Goal: Information Seeking & Learning: Learn about a topic

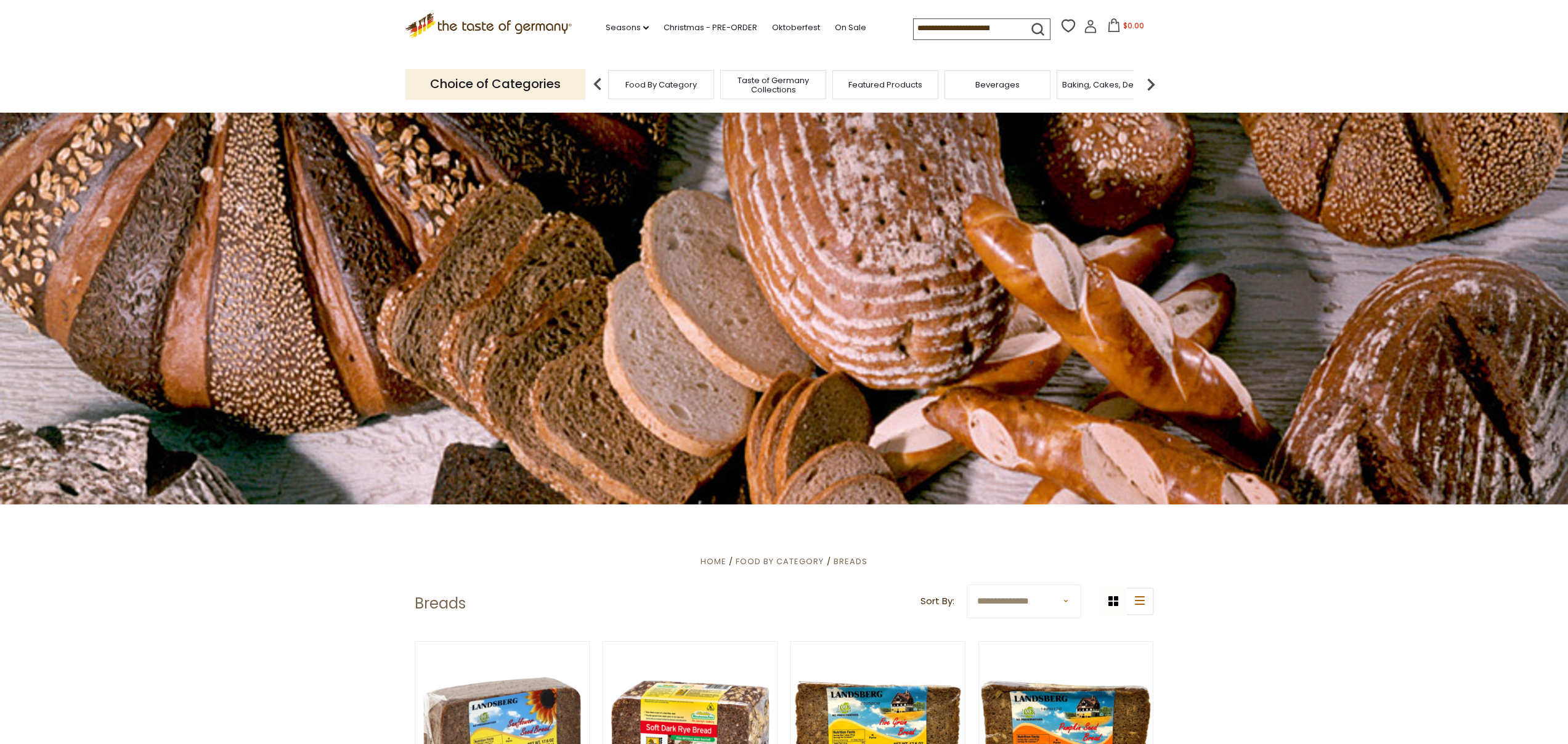
click at [500, 25] on icon at bounding box center [488, 23] width 167 height 21
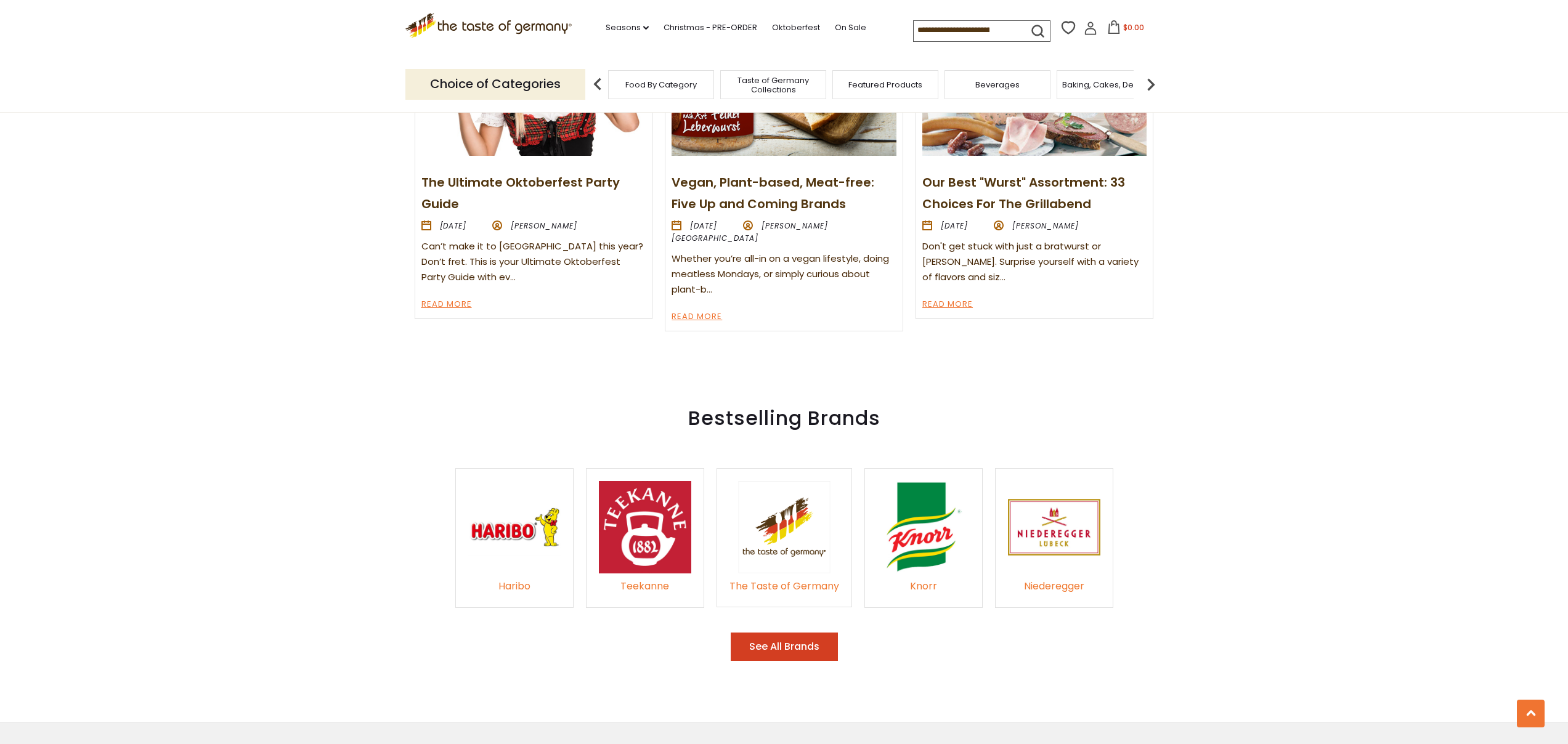
scroll to position [2154, 0]
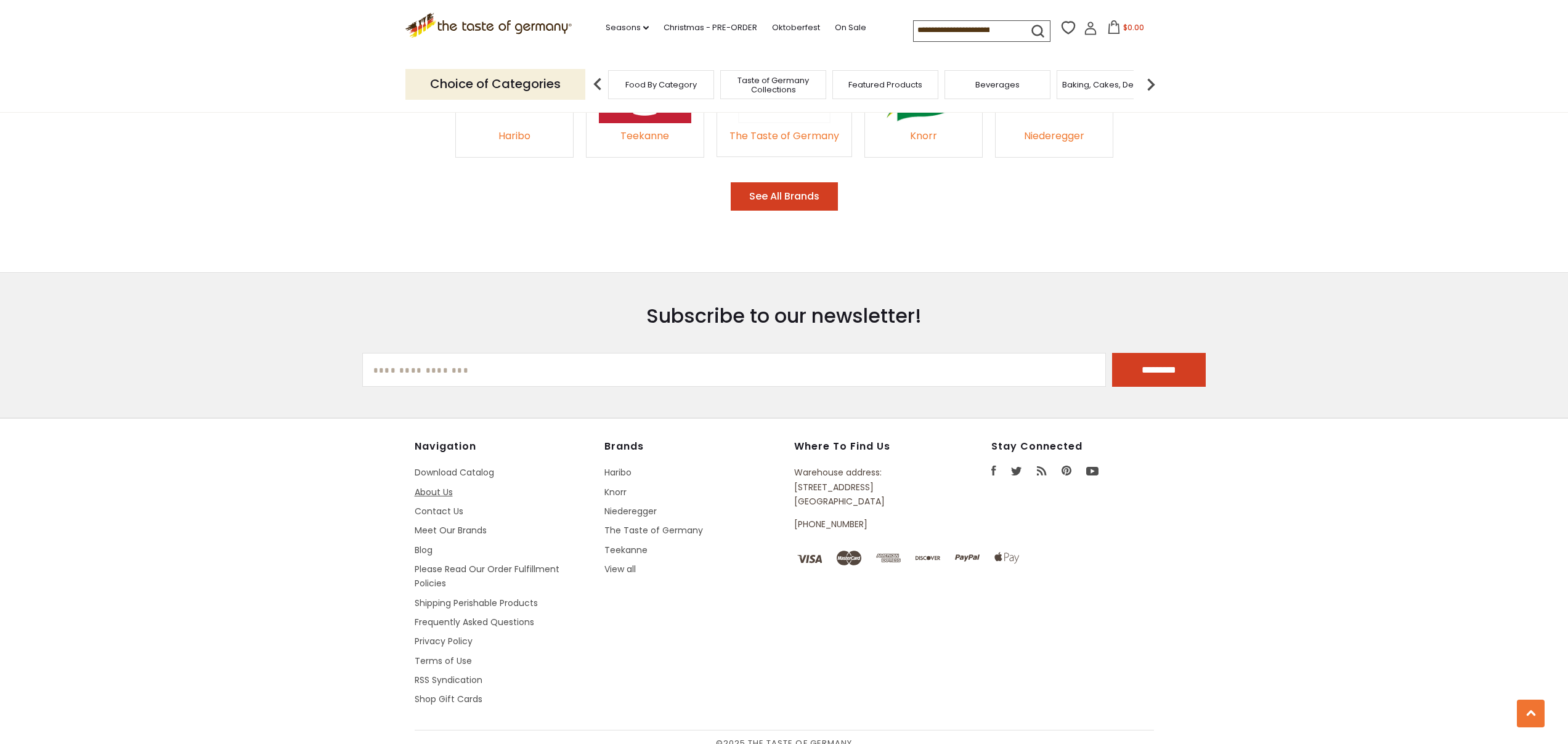
click at [433, 486] on link "About Us" at bounding box center [433, 492] width 38 height 12
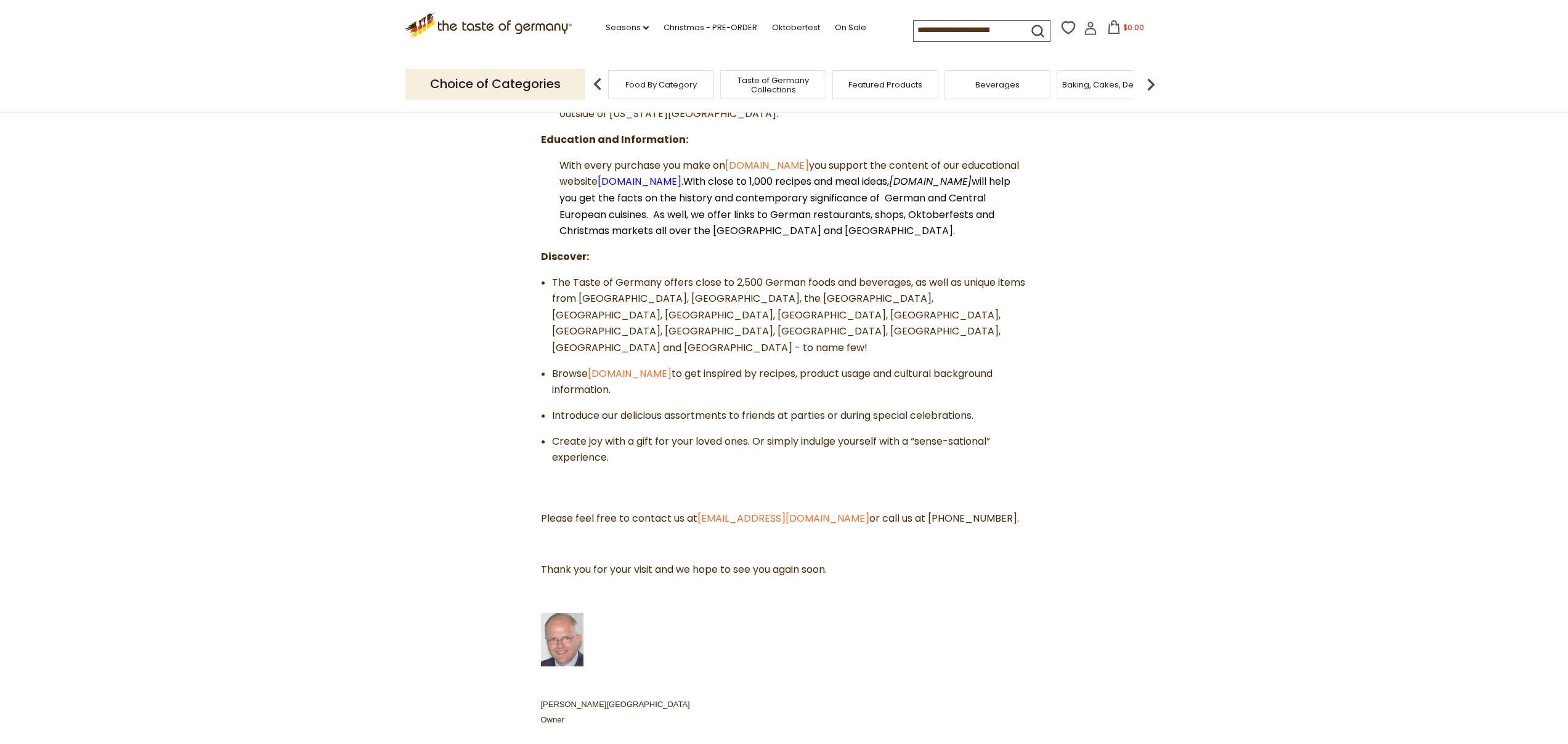
scroll to position [342, 0]
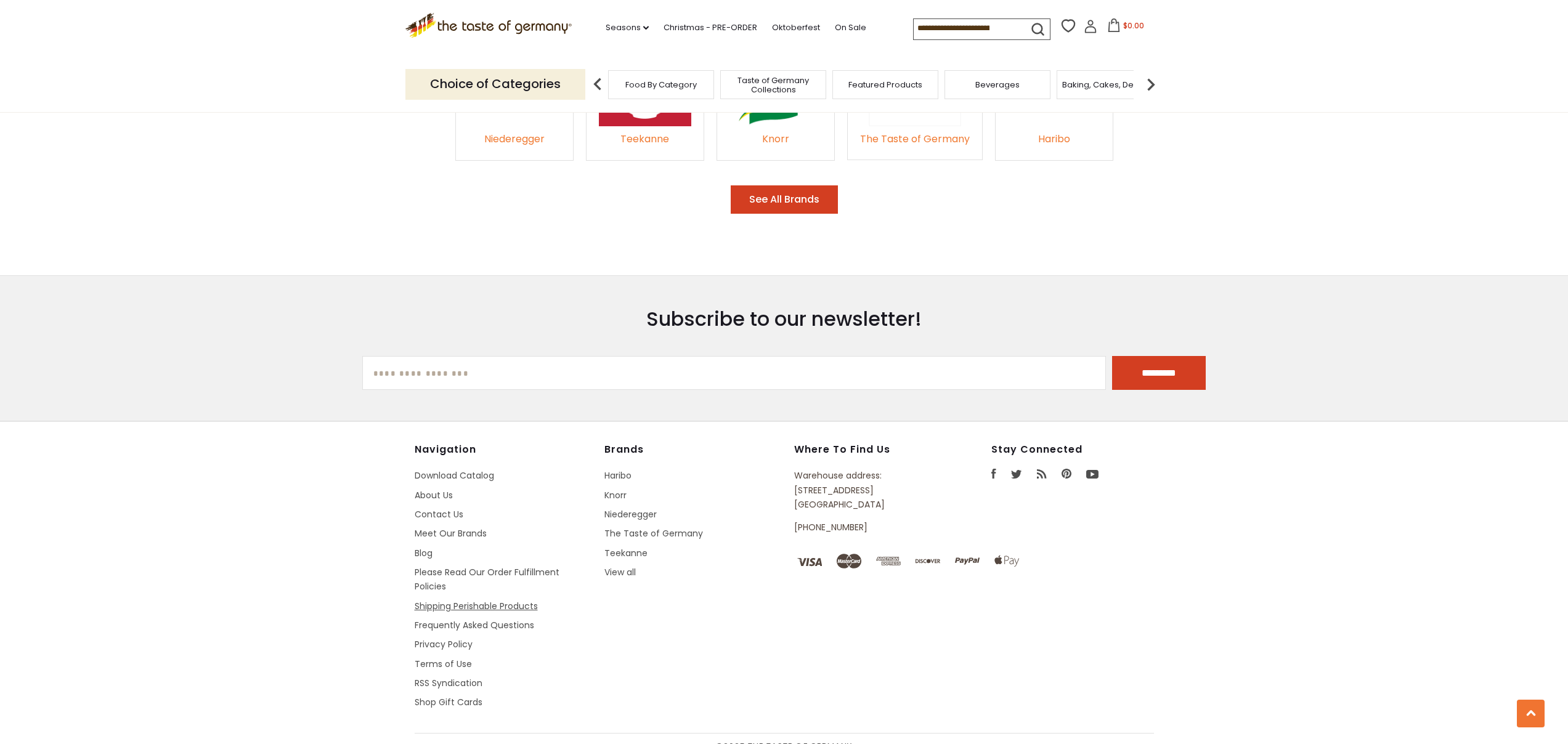
click at [473, 600] on link "Shipping Perishable Products" at bounding box center [476, 606] width 123 height 12
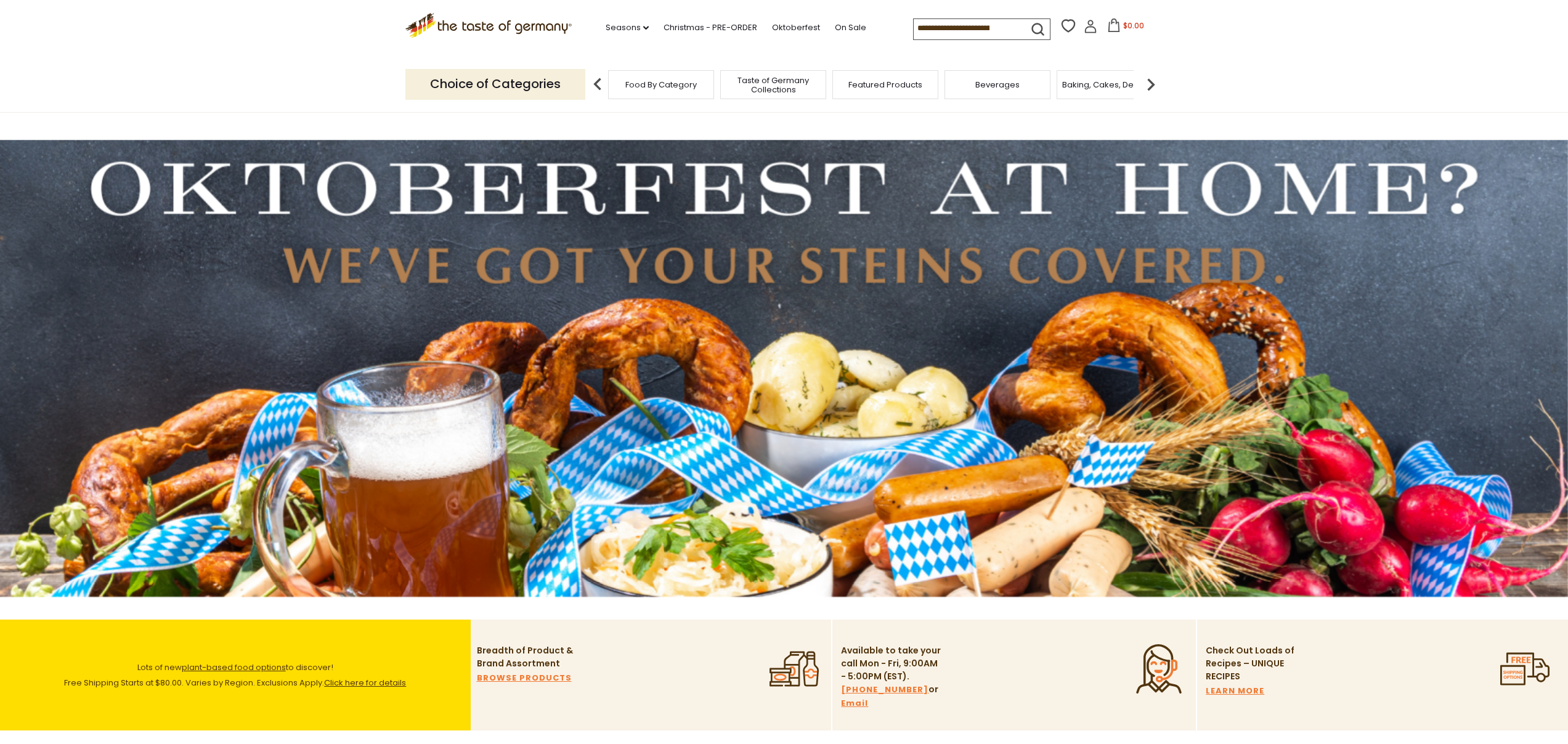
click at [788, 80] on span "Taste of Germany Collections" at bounding box center [773, 85] width 98 height 19
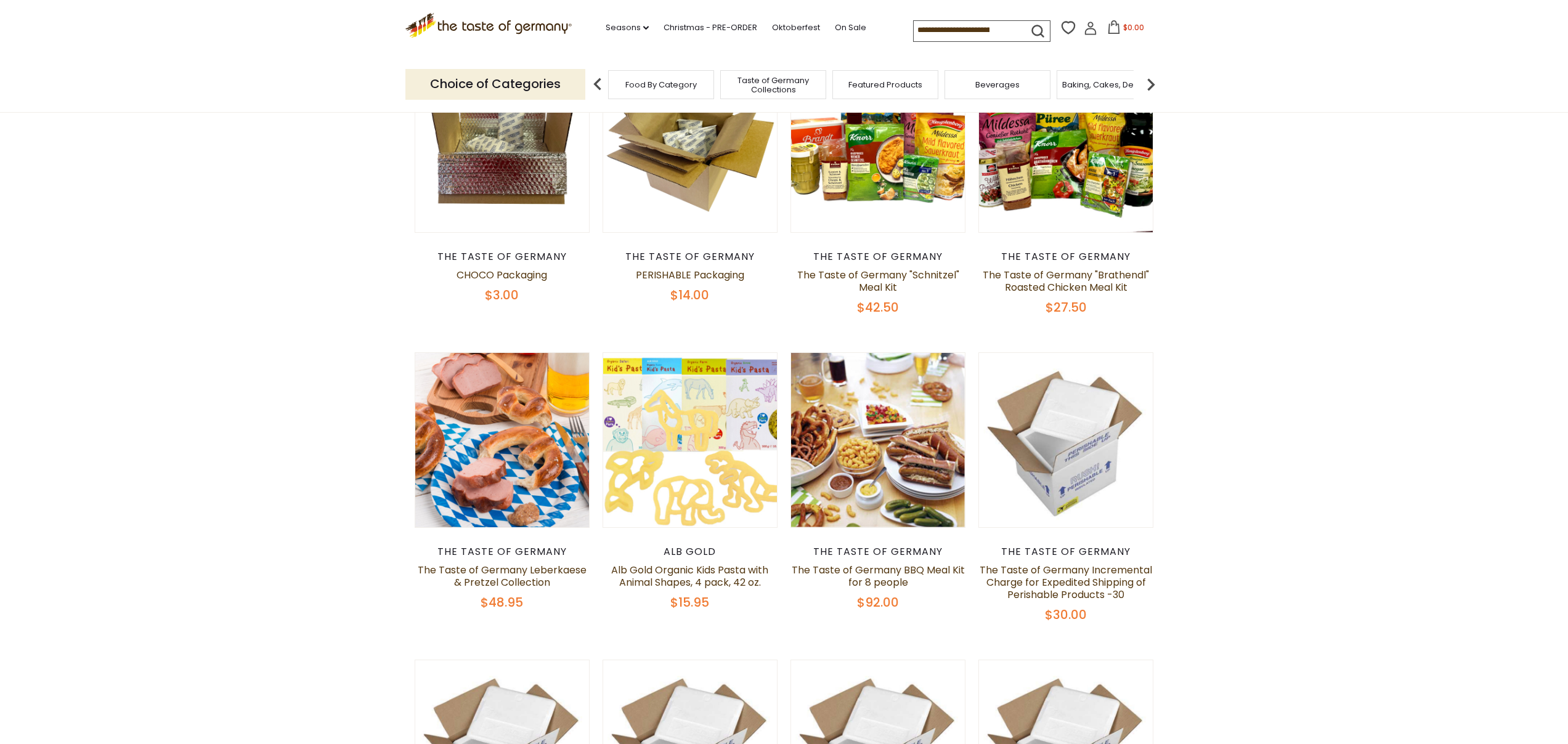
scroll to position [586, 0]
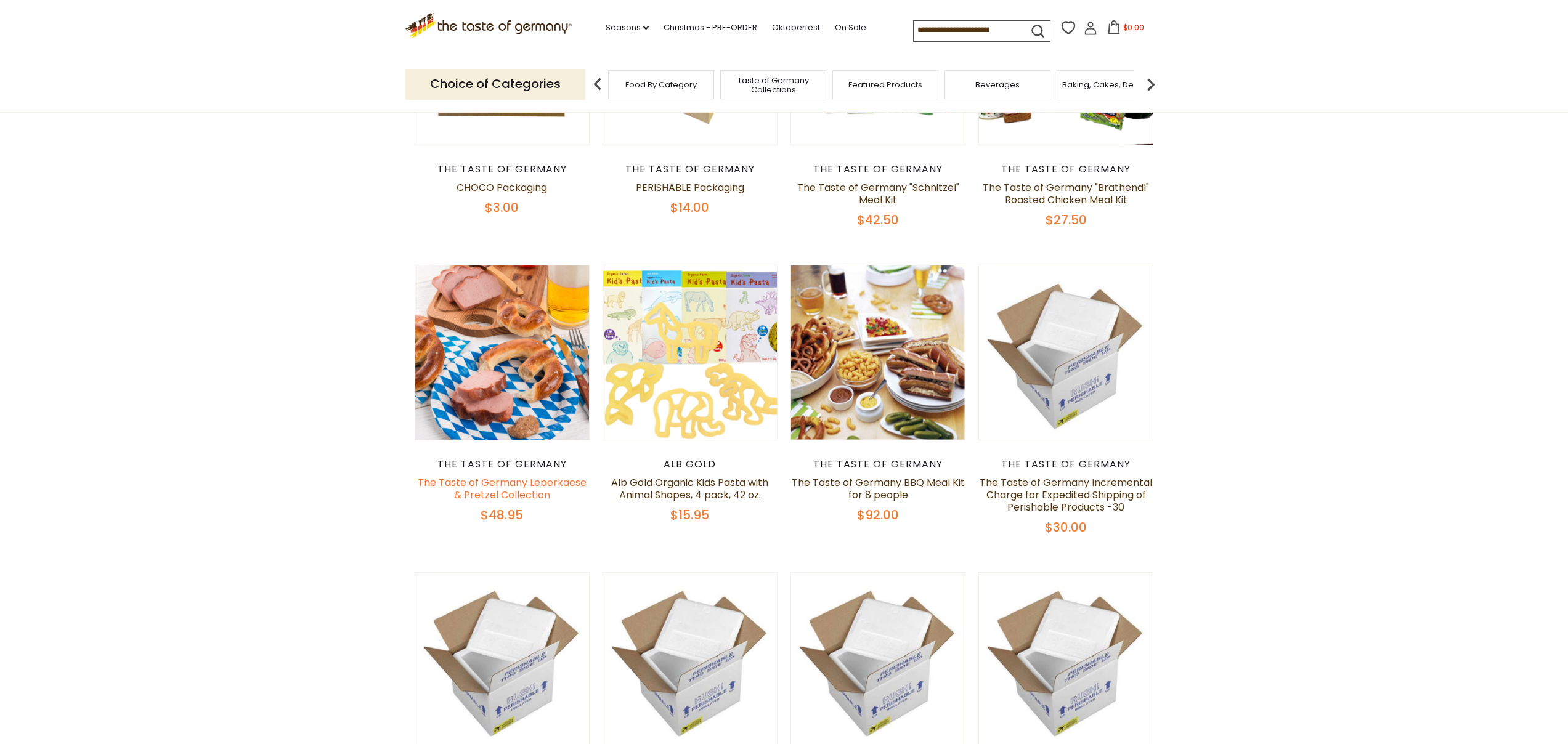
click at [514, 479] on link "The Taste of Germany Leberkaese & Pretzel Collection" at bounding box center [502, 489] width 169 height 27
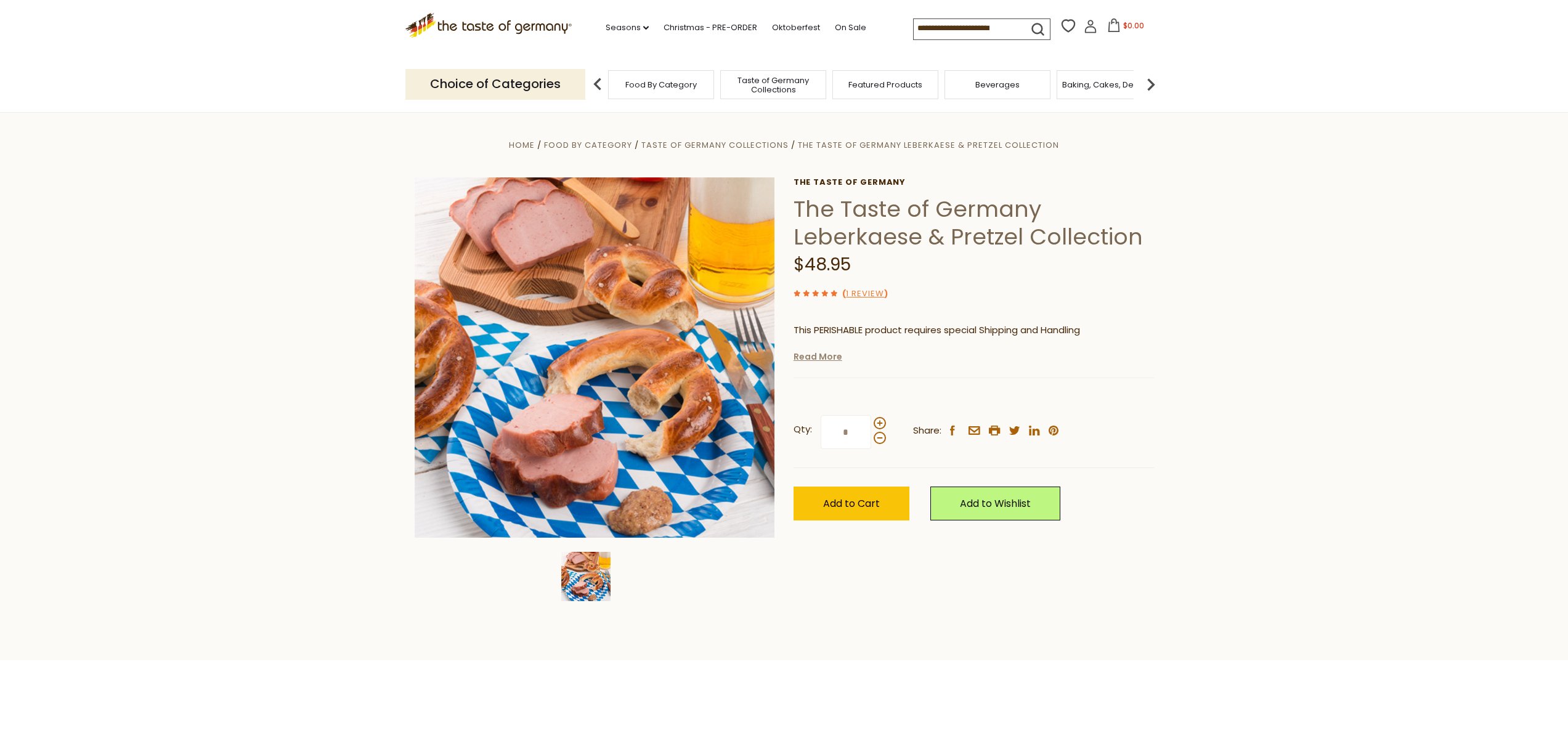
click at [827, 360] on link "Read More" at bounding box center [818, 356] width 49 height 12
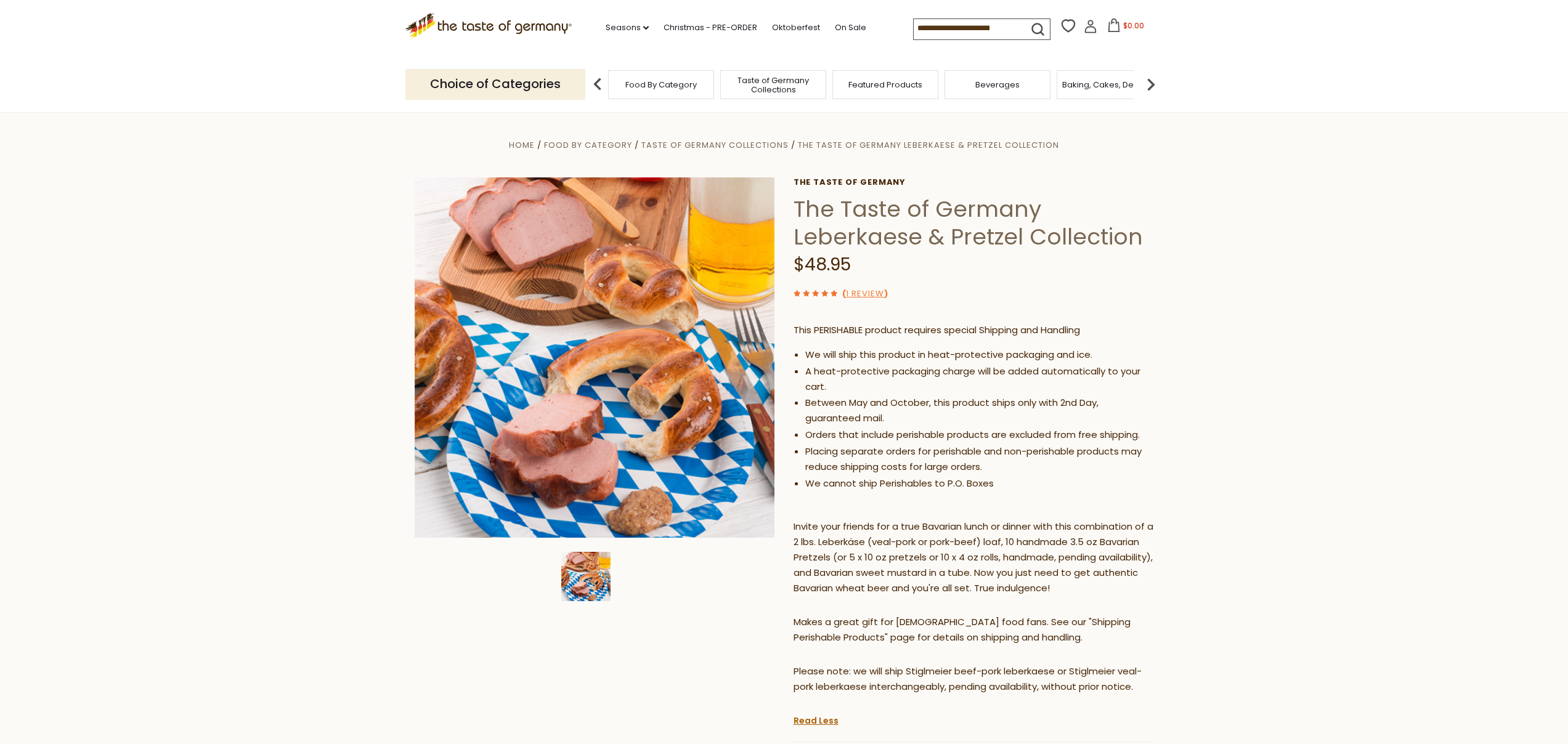
click at [857, 237] on h1 "The Taste of Germany Leberkaese & Pretzel Collection" at bounding box center [974, 223] width 360 height 55
copy h1 "Leberkaese"
click at [1153, 295] on div "( 1 Review )" at bounding box center [974, 293] width 360 height 15
drag, startPoint x: 1161, startPoint y: 296, endPoint x: 1172, endPoint y: 296, distance: 11.0
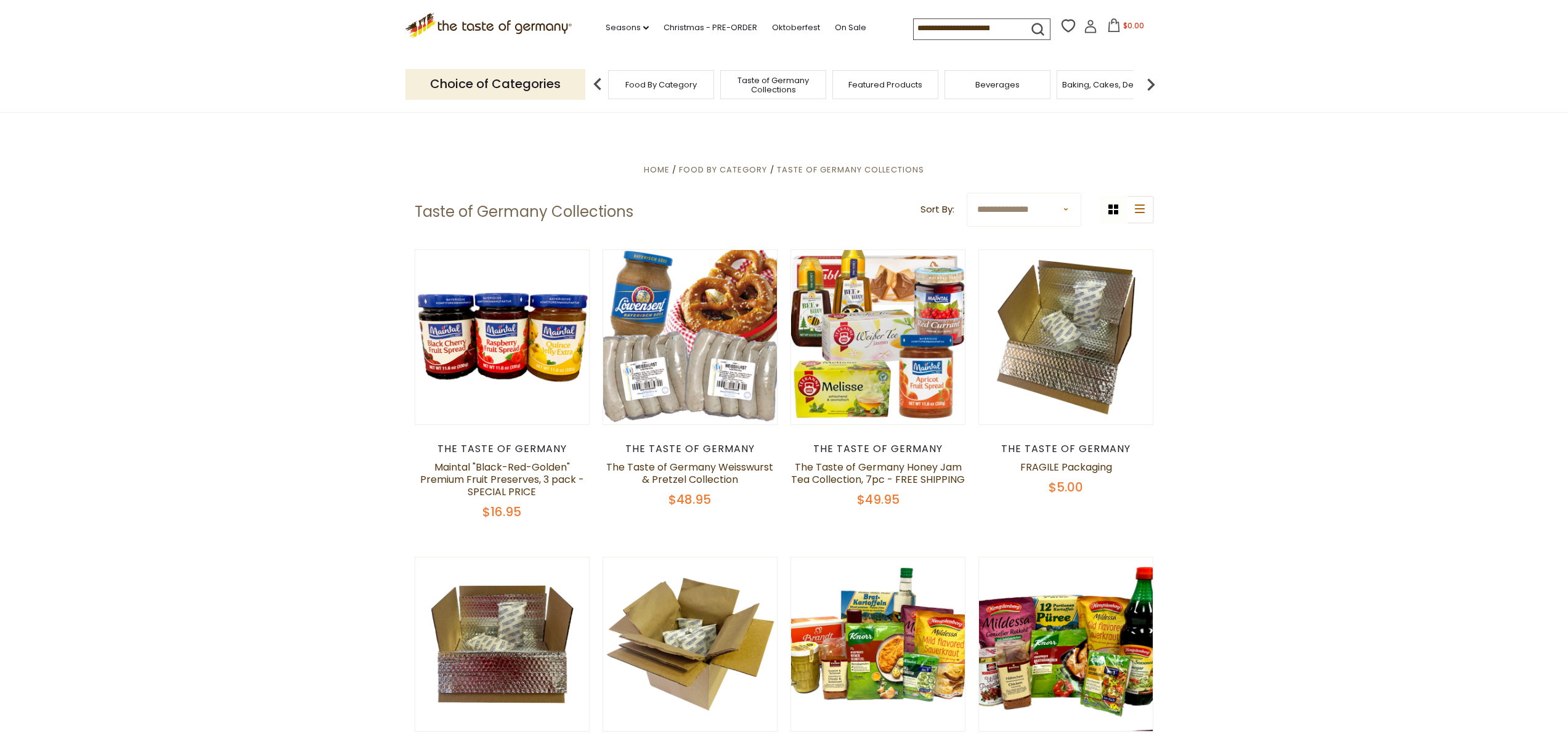
click at [877, 82] on span "Featured Products" at bounding box center [885, 85] width 74 height 9
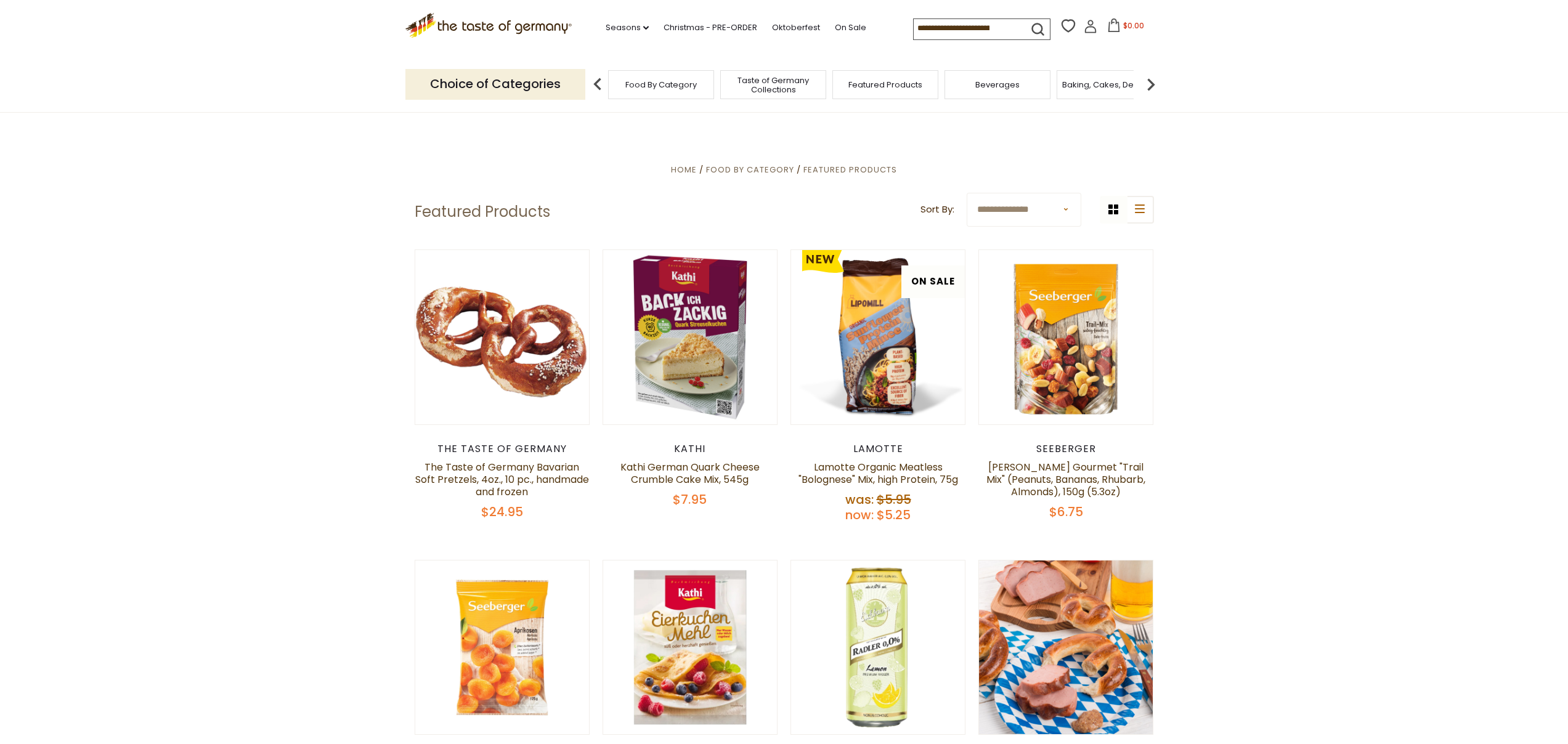
click at [1143, 84] on img at bounding box center [1151, 84] width 25 height 25
click at [1061, 86] on span "Breads" at bounding box center [1058, 85] width 29 height 9
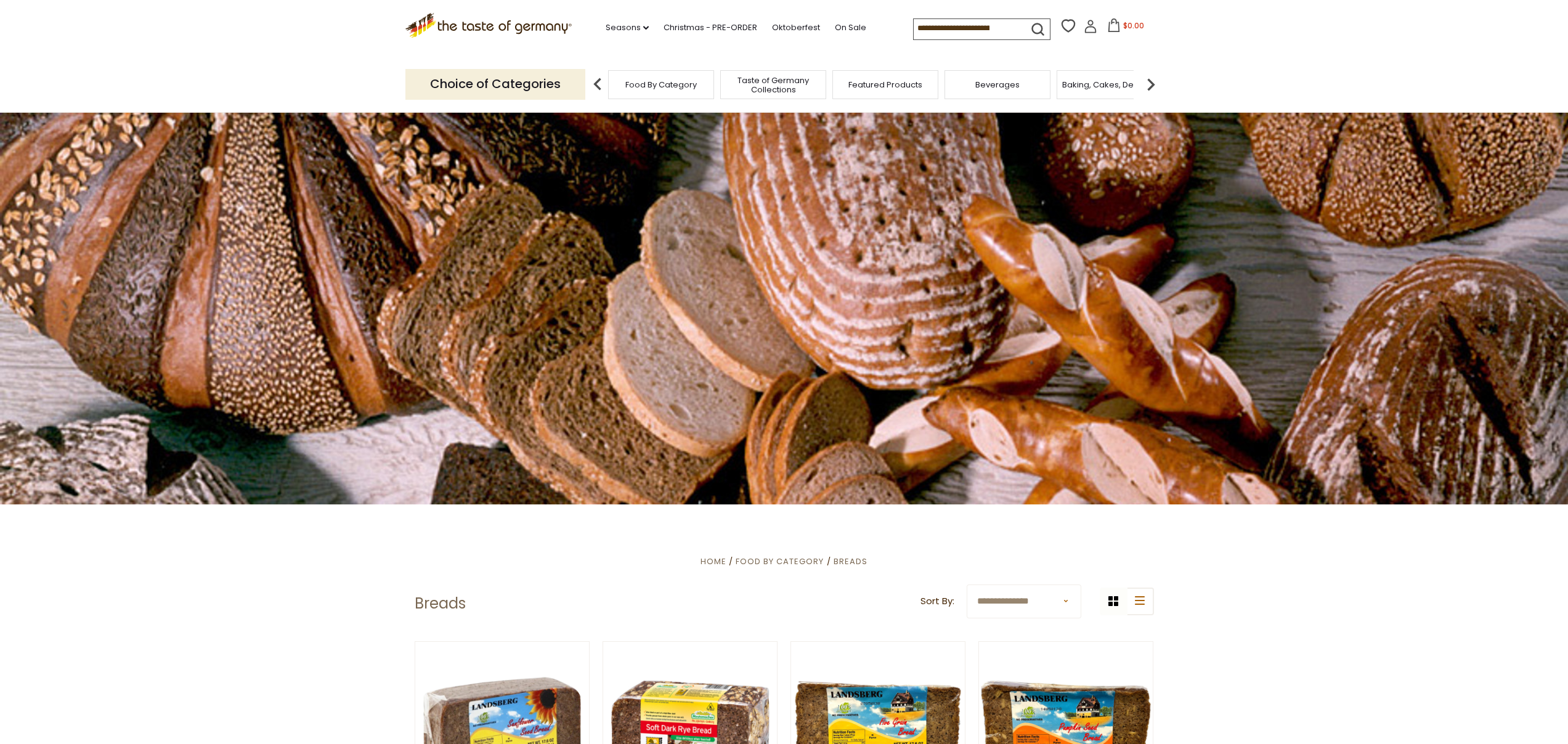
click at [857, 84] on span "Featured Products" at bounding box center [885, 85] width 74 height 9
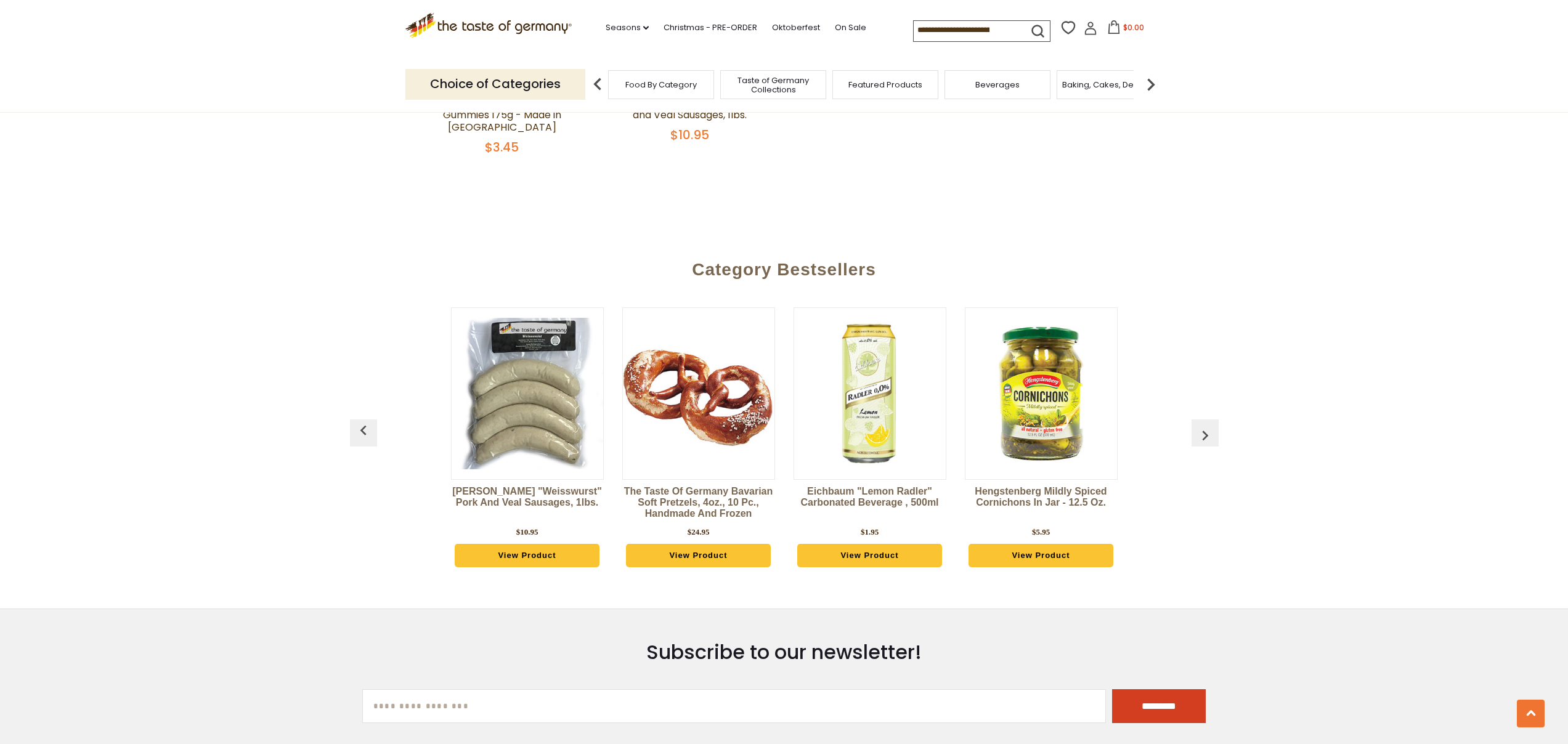
scroll to position [1357, 0]
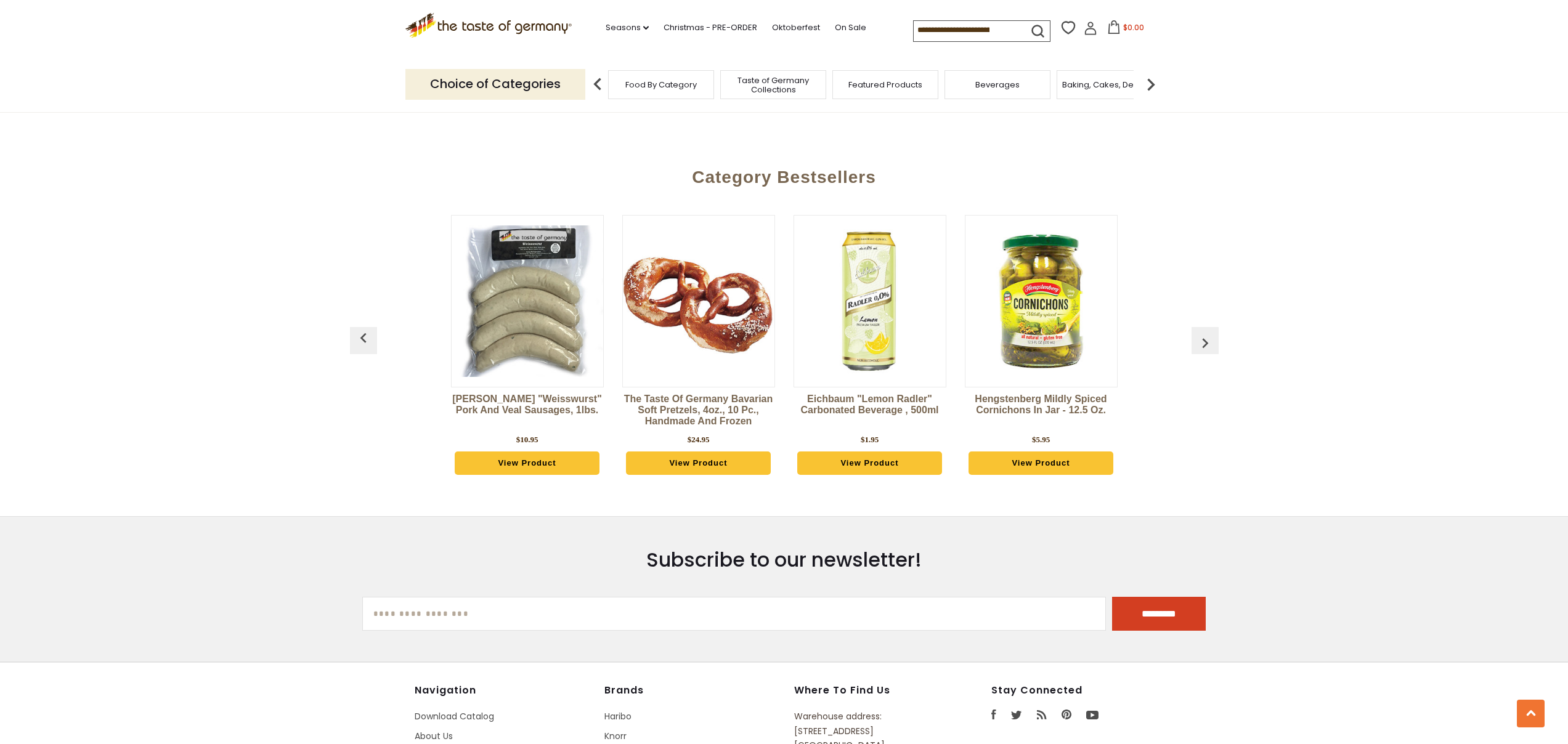
click at [1208, 327] on button "button" at bounding box center [1205, 340] width 27 height 27
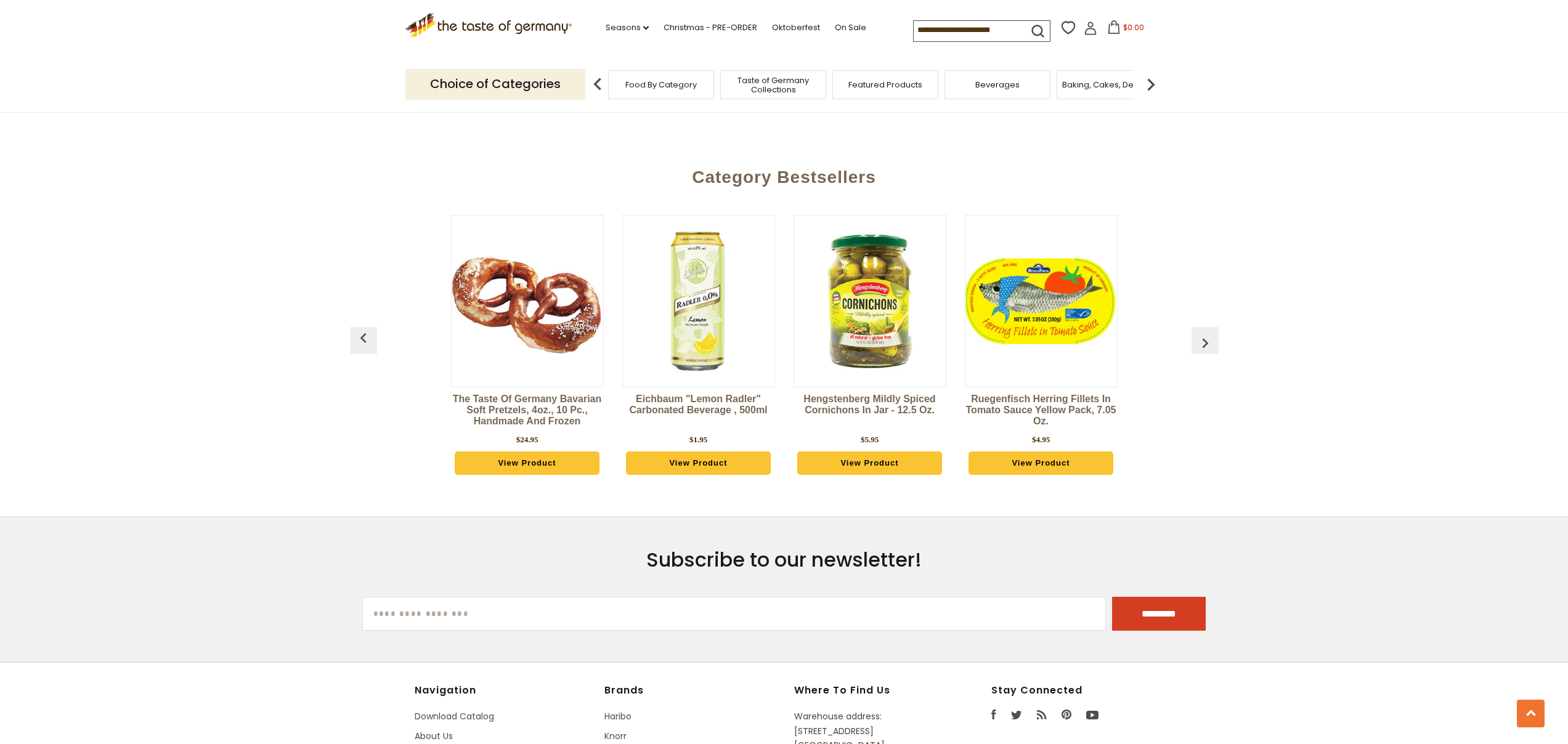
click at [1208, 327] on button "button" at bounding box center [1205, 340] width 27 height 27
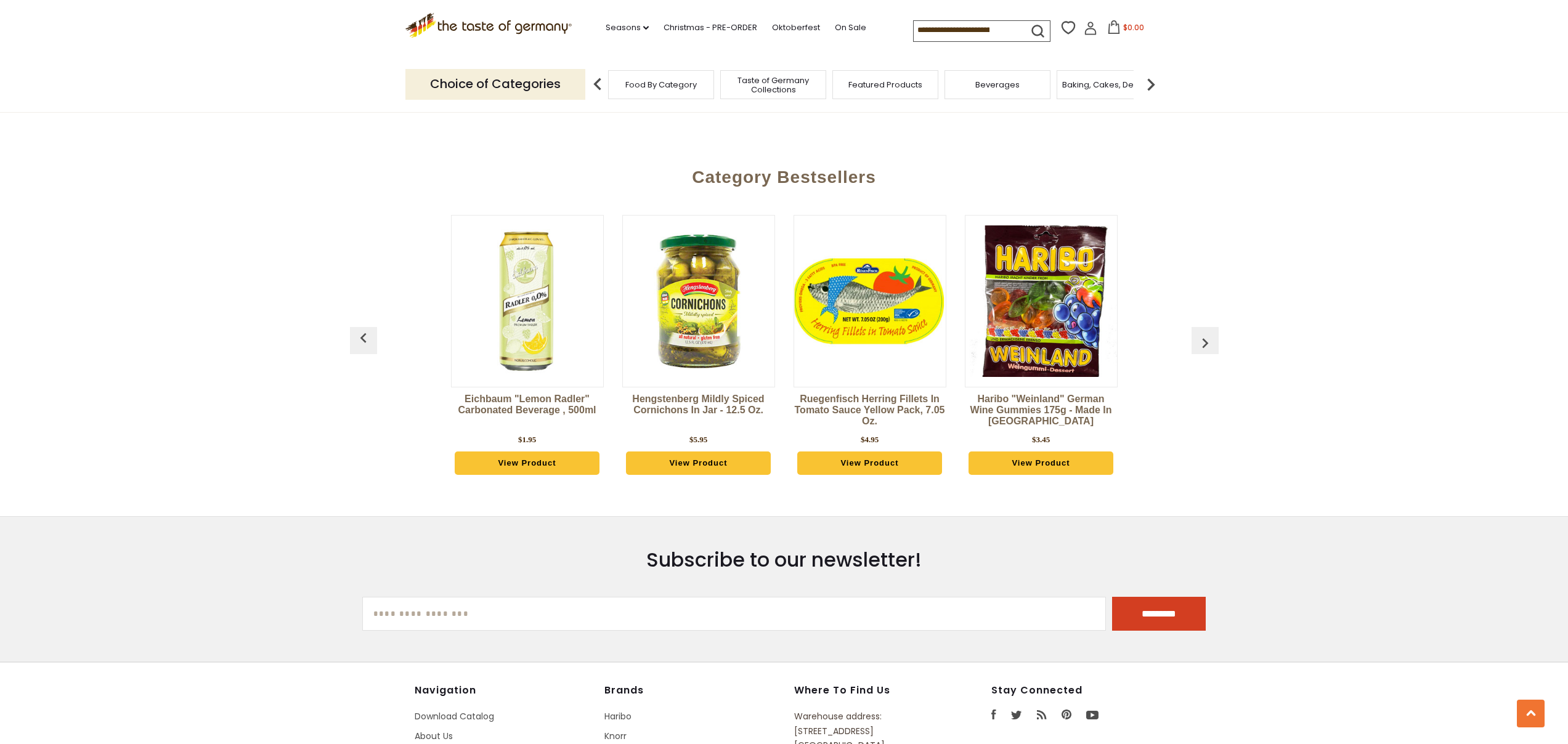
click at [1208, 327] on button "button" at bounding box center [1205, 340] width 27 height 27
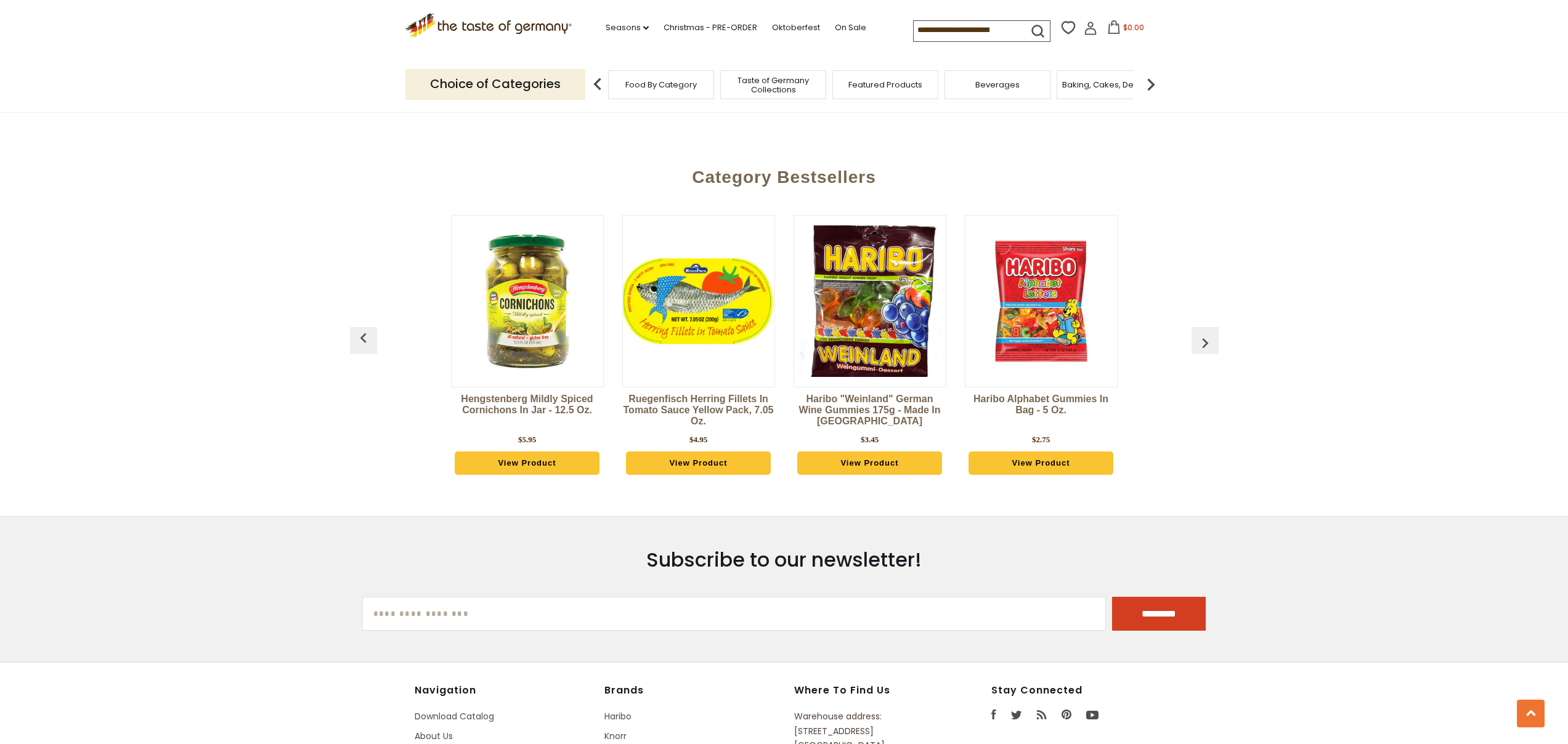
click at [1208, 327] on button "button" at bounding box center [1205, 340] width 27 height 27
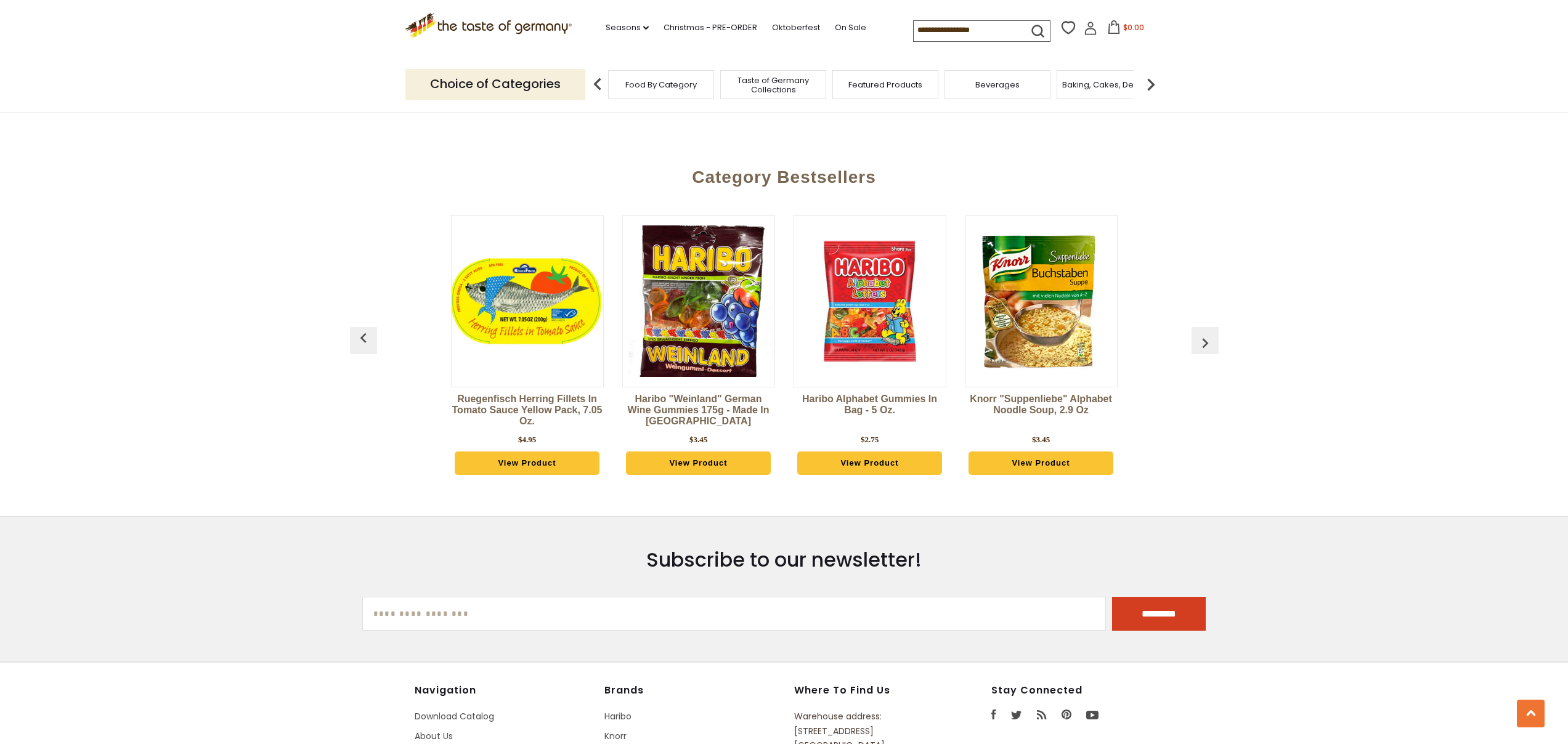
click at [1208, 327] on button "button" at bounding box center [1205, 340] width 27 height 27
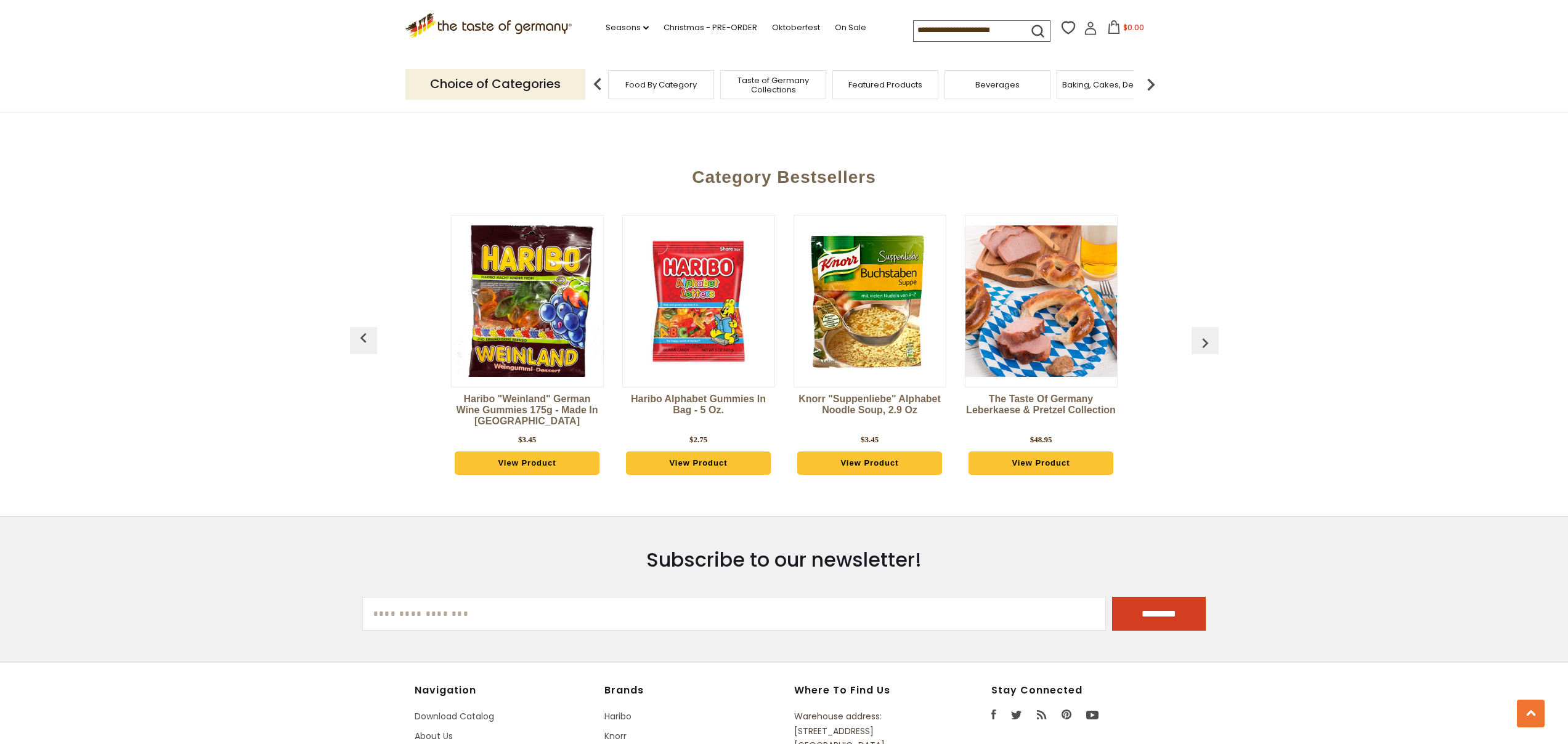
click at [1208, 327] on button "button" at bounding box center [1205, 340] width 27 height 27
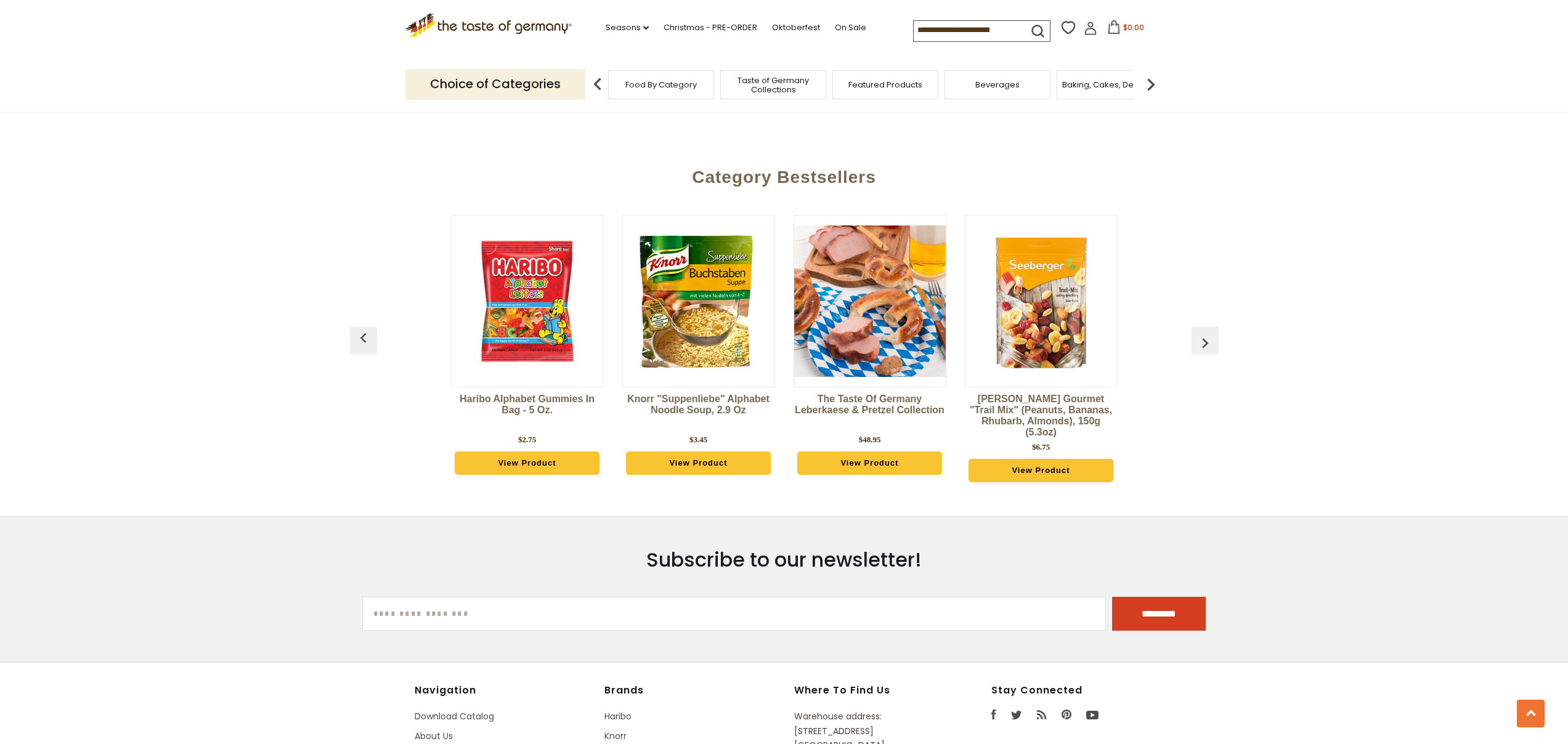
click at [1208, 327] on button "button" at bounding box center [1205, 340] width 27 height 27
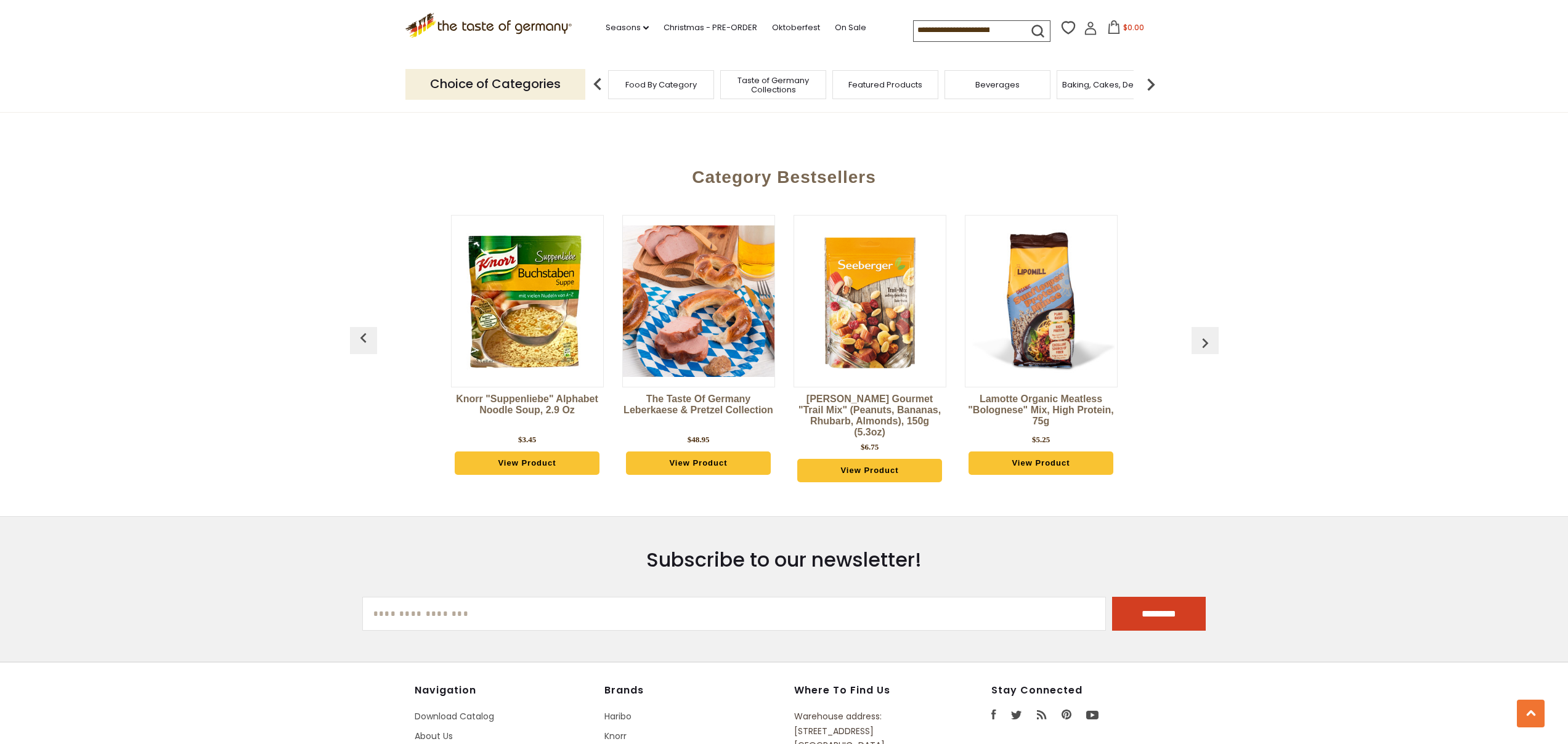
click at [1208, 327] on button "button" at bounding box center [1205, 340] width 27 height 27
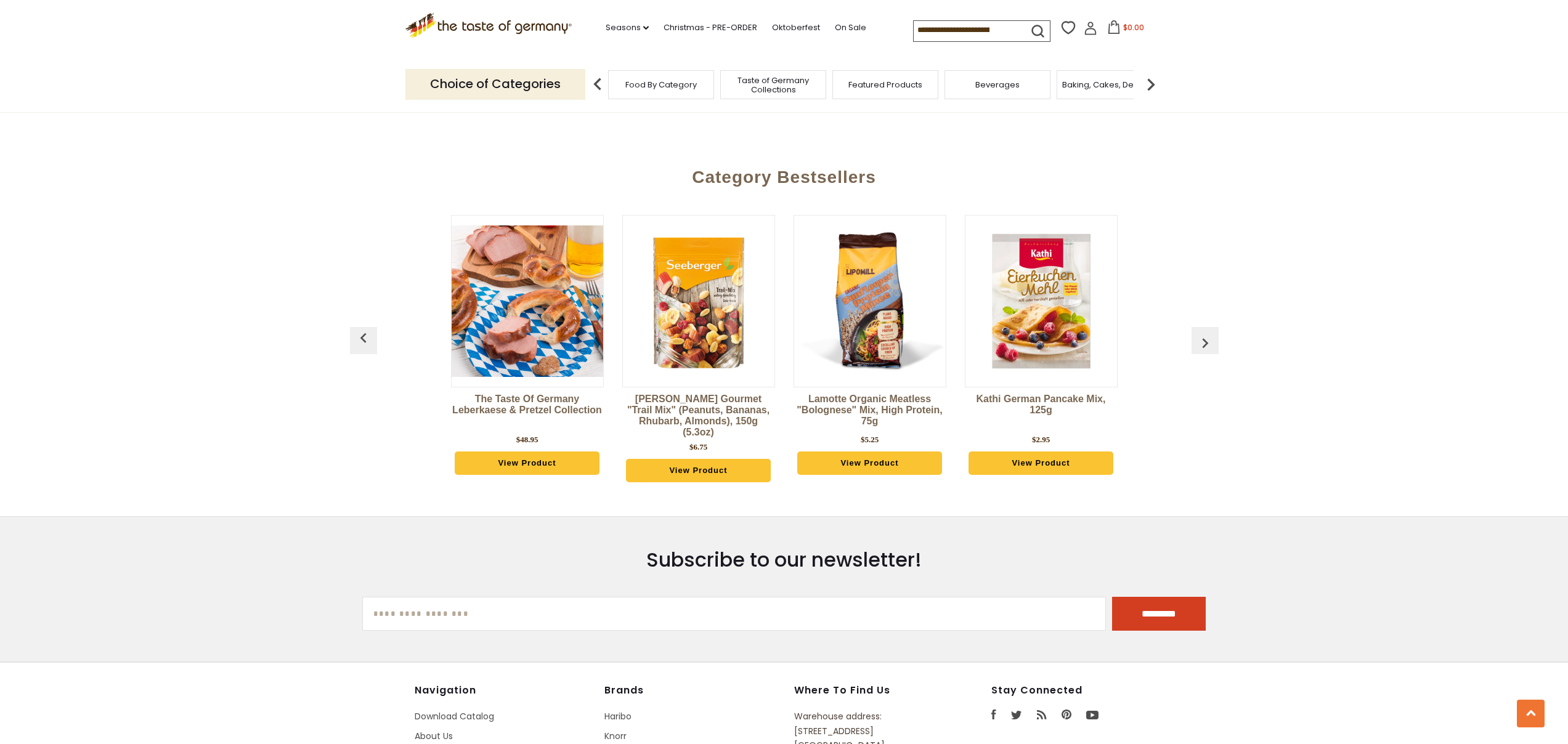
click at [1208, 327] on button "button" at bounding box center [1205, 340] width 27 height 27
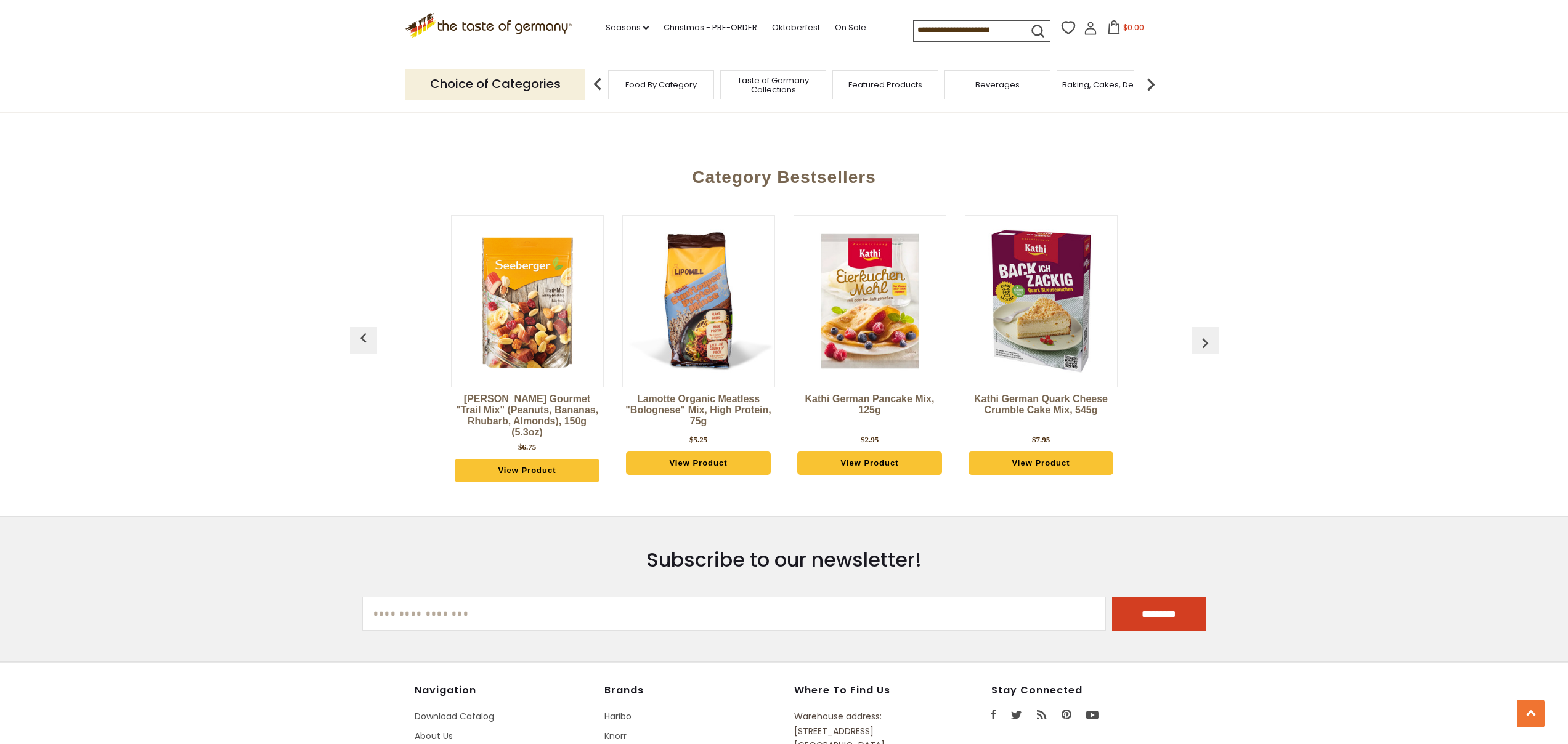
click at [1208, 327] on button "button" at bounding box center [1205, 340] width 27 height 27
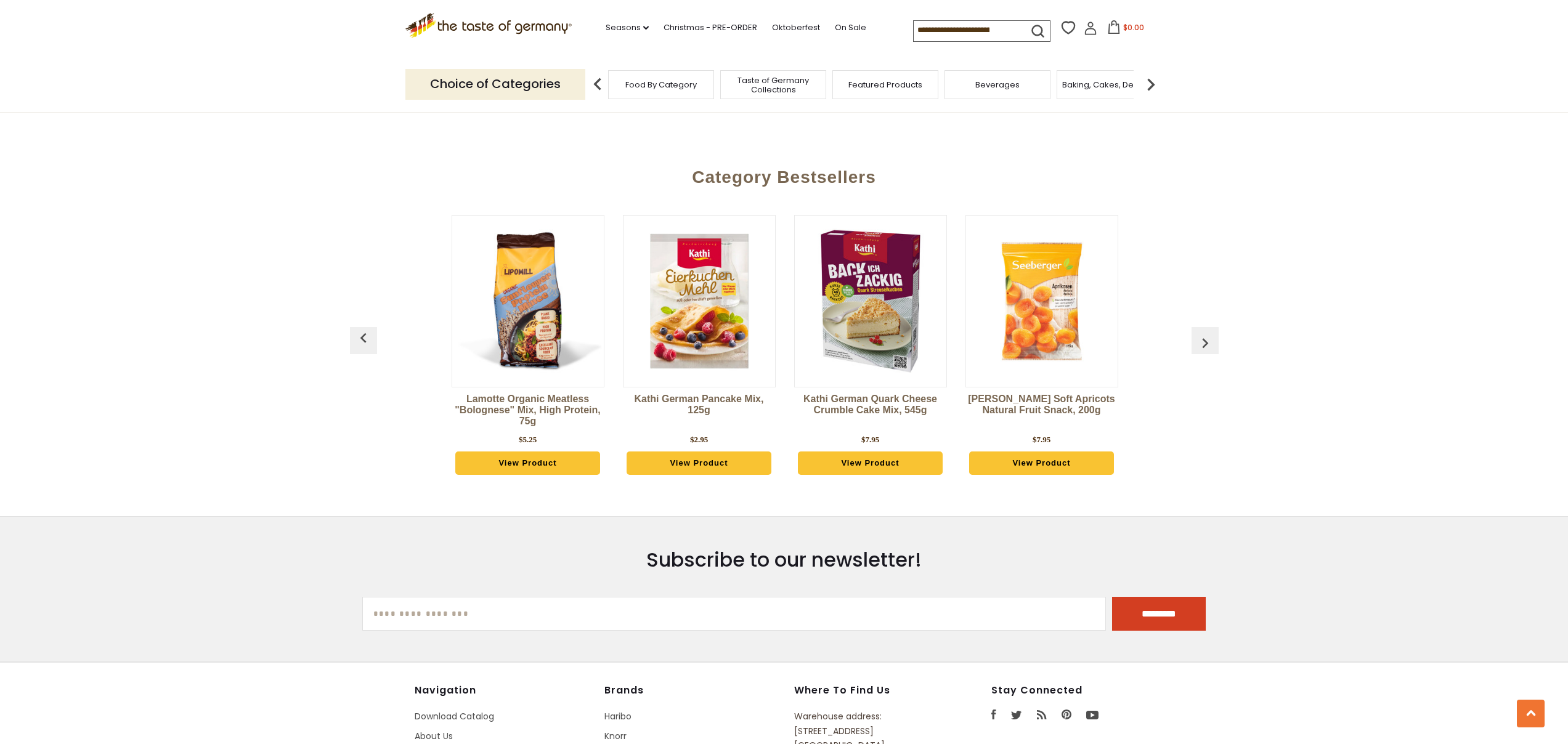
scroll to position [0, 1712]
click at [1208, 327] on button "button" at bounding box center [1205, 340] width 27 height 27
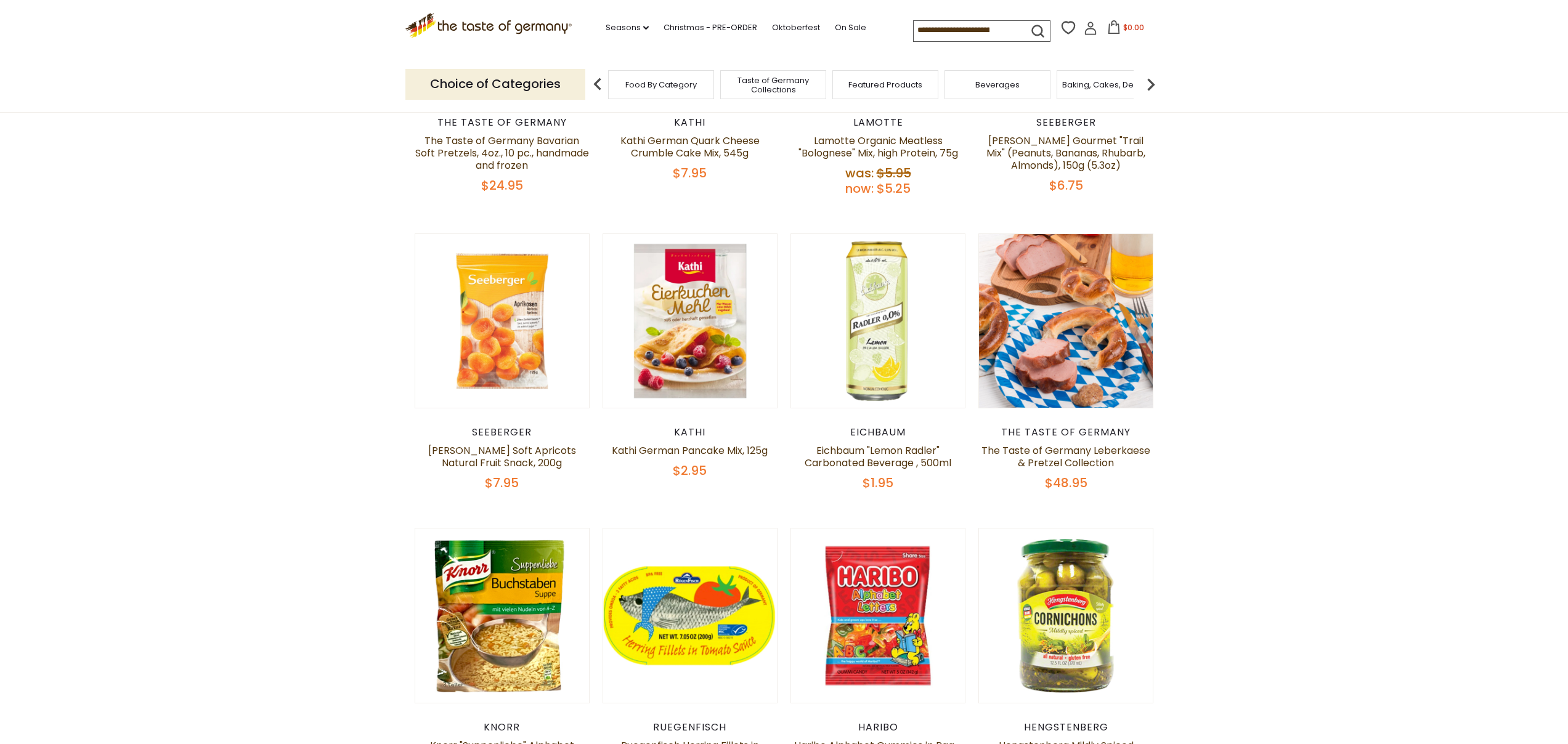
scroll to position [0, 0]
